Goal: Book appointment/travel/reservation

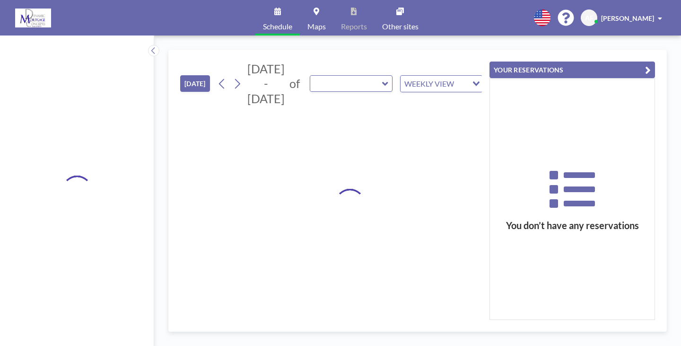
type input "Conference Room"
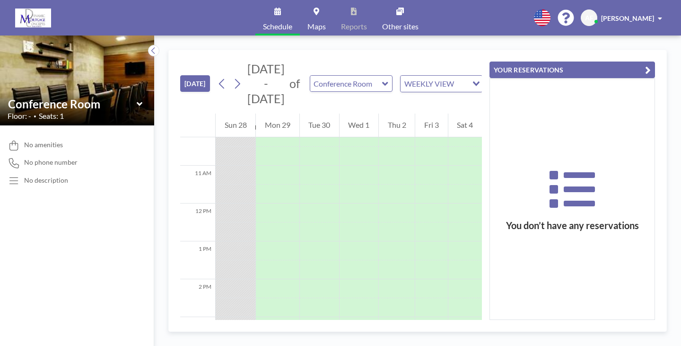
scroll to position [406, 0]
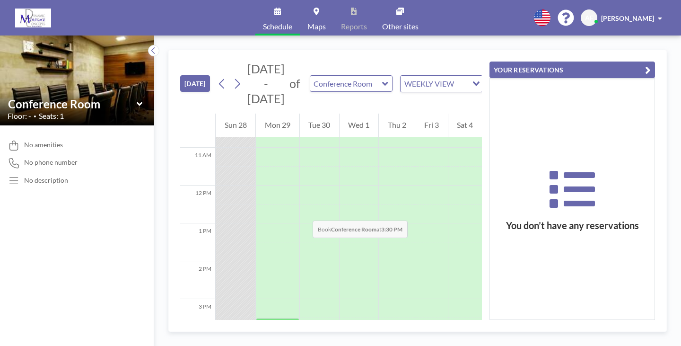
click at [256, 318] on div at bounding box center [277, 327] width 43 height 19
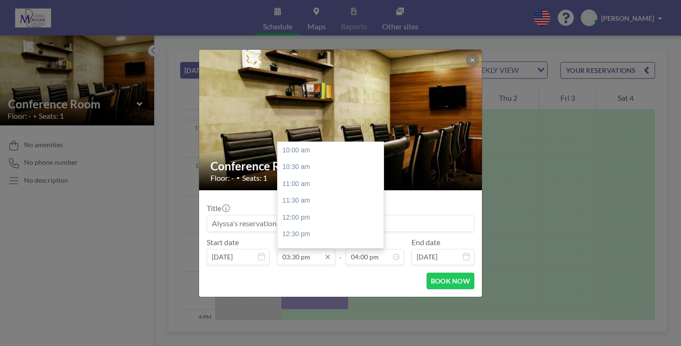
scroll to position [166, 0]
click at [313, 211] on div "05:00 pm" at bounding box center [332, 219] width 111 height 17
type input "05:00 pm"
type input "05:30 pm"
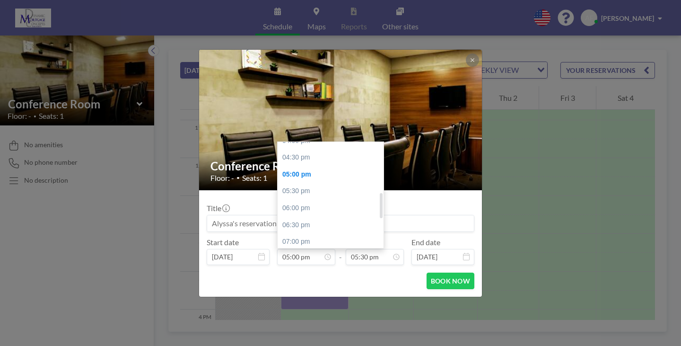
drag, startPoint x: 391, startPoint y: 183, endPoint x: 393, endPoint y: 191, distance: 7.8
click at [383, 191] on div "10:00 am 10:30 am 11:00 am 11:30 am 12:00 pm 12:30 pm 01:00 pm 01:30 pm 02:00 p…" at bounding box center [330, 195] width 106 height 106
drag, startPoint x: 393, startPoint y: 191, endPoint x: 393, endPoint y: 178, distance: 13.2
click at [382, 179] on div at bounding box center [381, 191] width 3 height 25
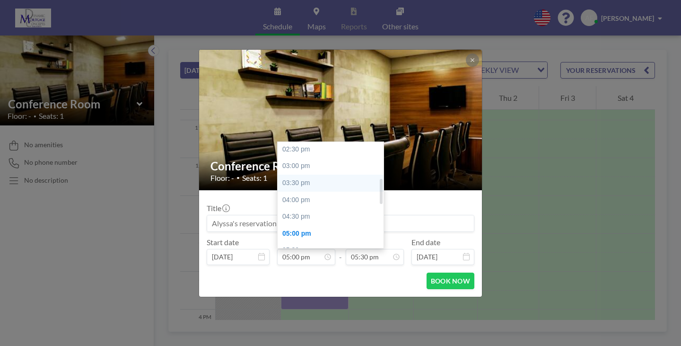
click at [325, 174] on div "03:30 pm" at bounding box center [332, 182] width 111 height 17
type input "03:30 pm"
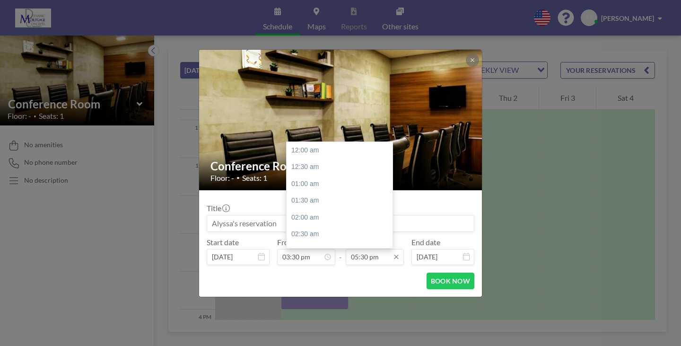
scroll to position [528, 0]
drag, startPoint x: 389, startPoint y: 206, endPoint x: 388, endPoint y: 200, distance: 6.2
click at [389, 209] on div at bounding box center [390, 216] width 3 height 15
click at [300, 239] on div "05:00 pm" at bounding box center [341, 247] width 111 height 17
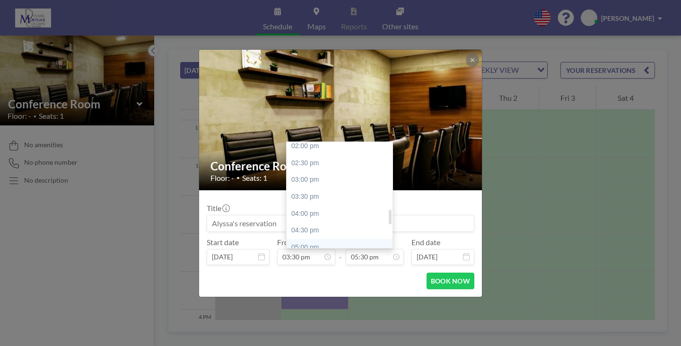
type input "05:00 pm"
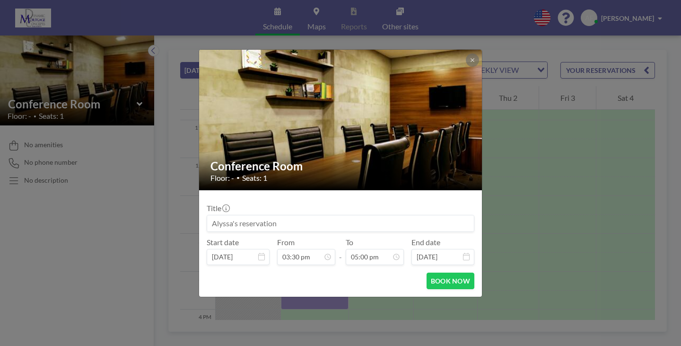
click at [279, 215] on input at bounding box center [340, 223] width 267 height 16
type input "H"
type input "[PERSON_NAME] and [PERSON_NAME]"
click at [436, 272] on button "BOOK NOW" at bounding box center [450, 280] width 48 height 17
